Goal: Information Seeking & Learning: Check status

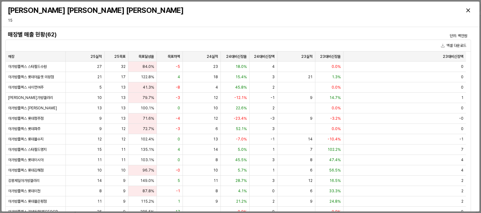
click at [431, 84] on div "0" at bounding box center [405, 87] width 123 height 10
click at [241, 27] on div "매장별 매출 현황(62) 단위: 백만원 엑셀 다운로드 매장 매장 25실적 25실적 25목표 25목표 목표달성율 목표달성율 목표차액 목표차액 2…" at bounding box center [241, 138] width 478 height 223
click at [452, 45] on button "엑셀 다운로드" at bounding box center [454, 46] width 30 height 8
